Goal: Task Accomplishment & Management: Use online tool/utility

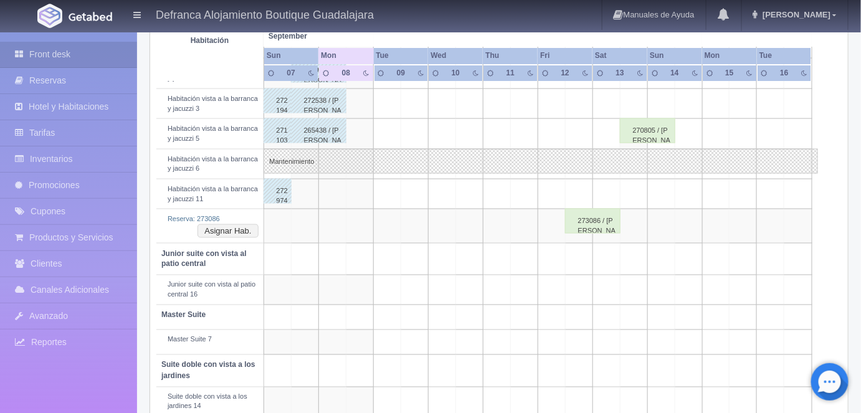
scroll to position [536, 0]
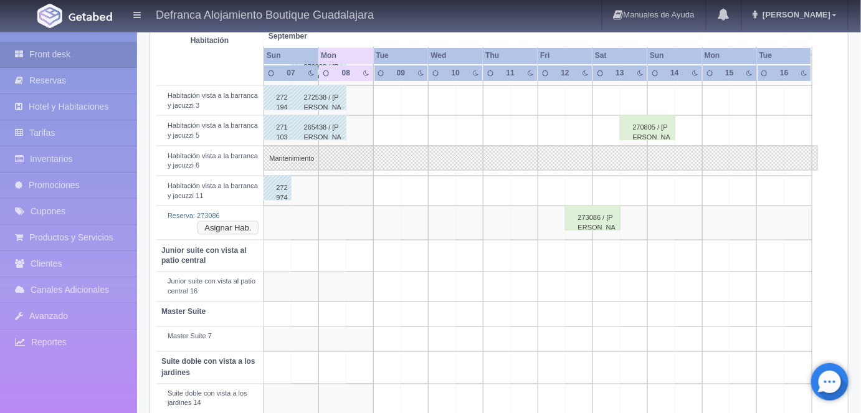
click at [234, 226] on button "Asignar Hab." at bounding box center [227, 228] width 60 height 14
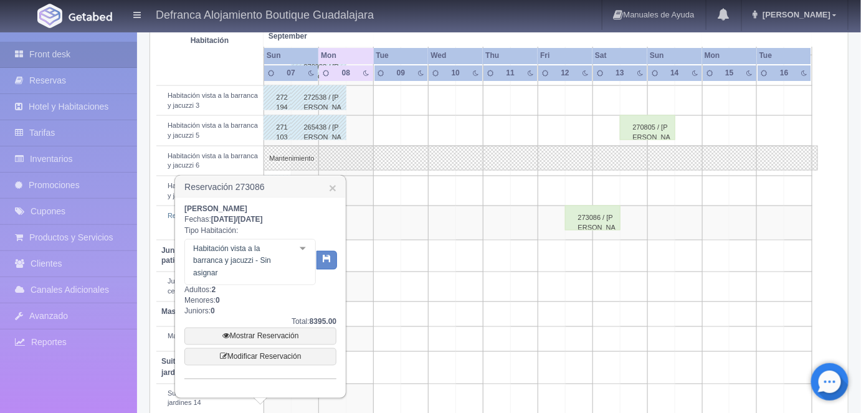
click at [303, 250] on div at bounding box center [302, 249] width 25 height 19
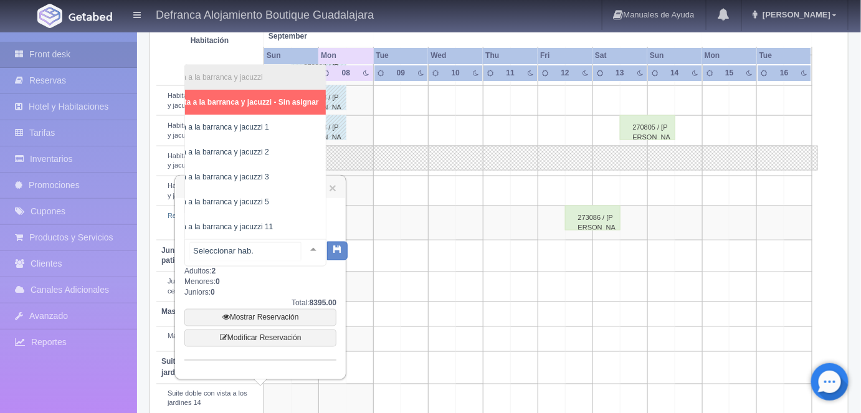
click at [248, 173] on span "Habitación vista a la barranca y jacuzzi 3" at bounding box center [200, 177] width 135 height 9
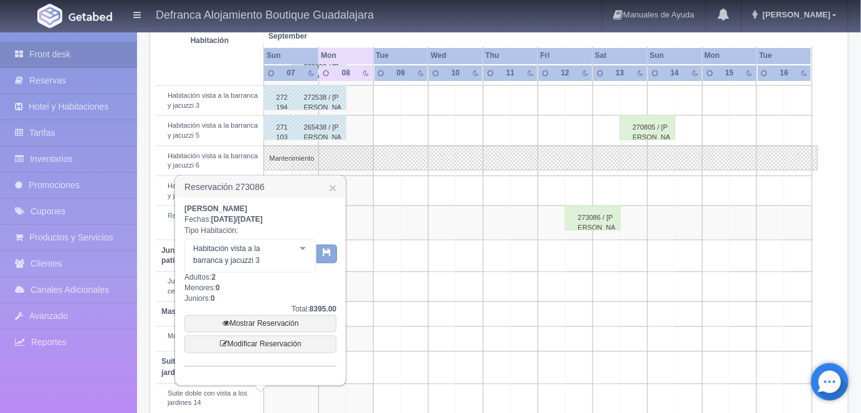
click at [329, 252] on icon "button" at bounding box center [327, 253] width 8 height 8
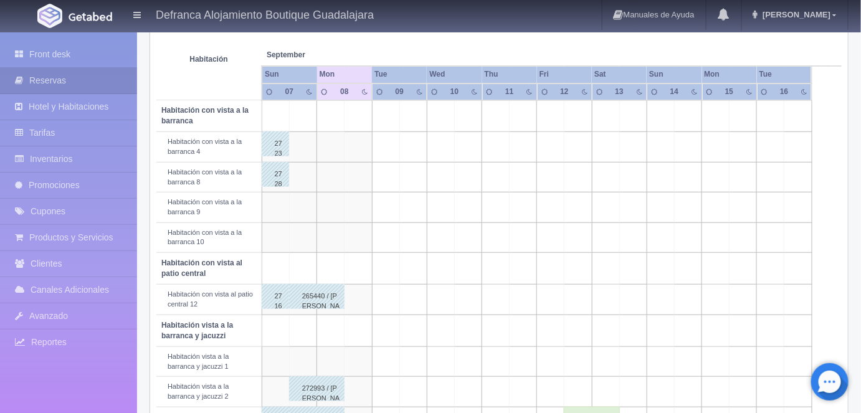
scroll to position [217, 0]
